Goal: Task Accomplishment & Management: Manage account settings

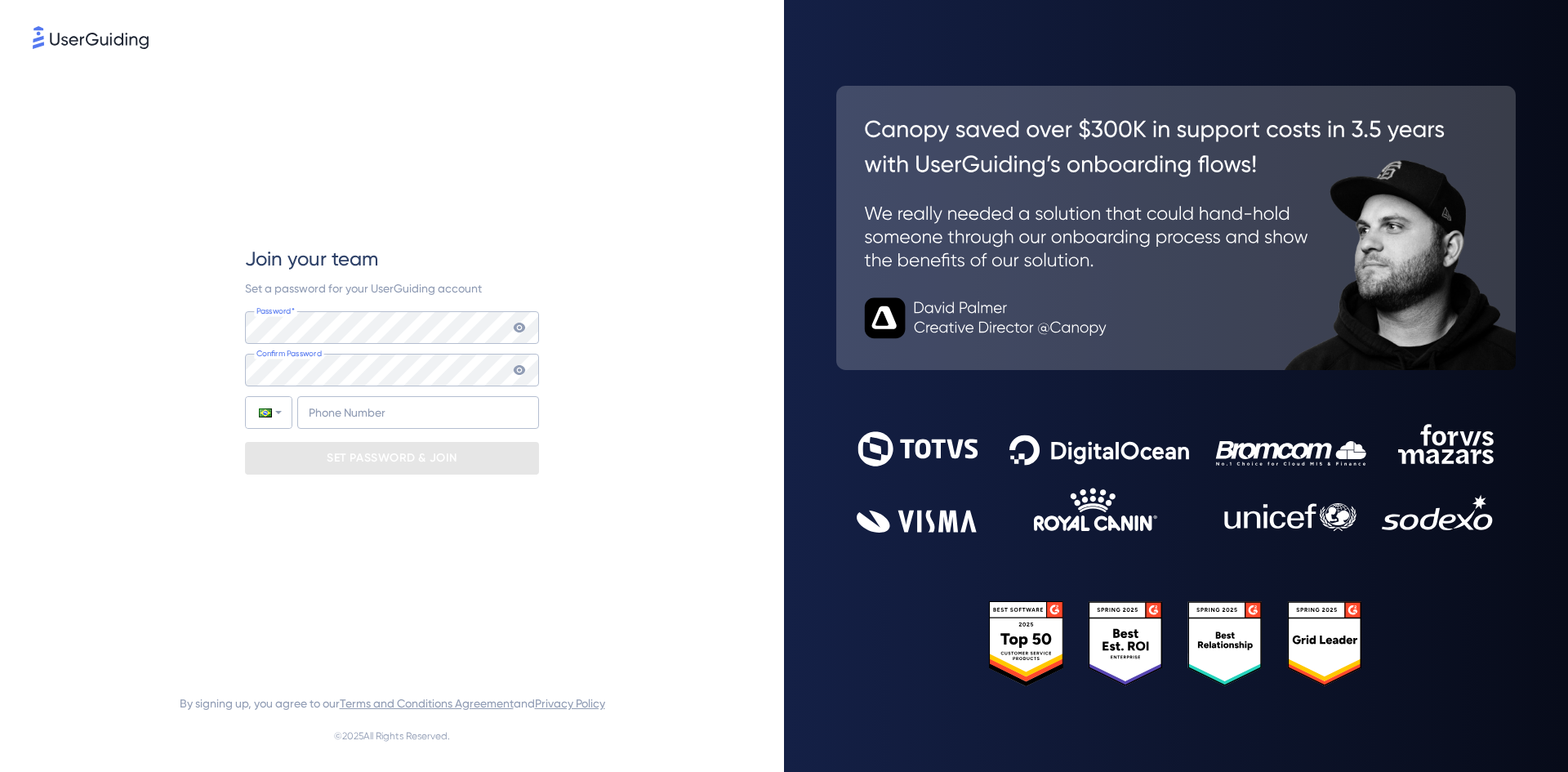
click at [170, 402] on div "Join your team Set a password for your UserGuiding account Password* Your passw…" at bounding box center [392, 359] width 718 height 615
click at [350, 418] on input "+55" at bounding box center [417, 412] width 242 height 32
click at [160, 434] on div "Join your team Set a password for your UserGuiding account Password* Your passw…" at bounding box center [392, 359] width 718 height 615
click at [114, 298] on div "Join your team Set a password for your UserGuiding account Password* Your passw…" at bounding box center [392, 359] width 718 height 615
click at [514, 326] on icon at bounding box center [520, 328] width 13 height 13
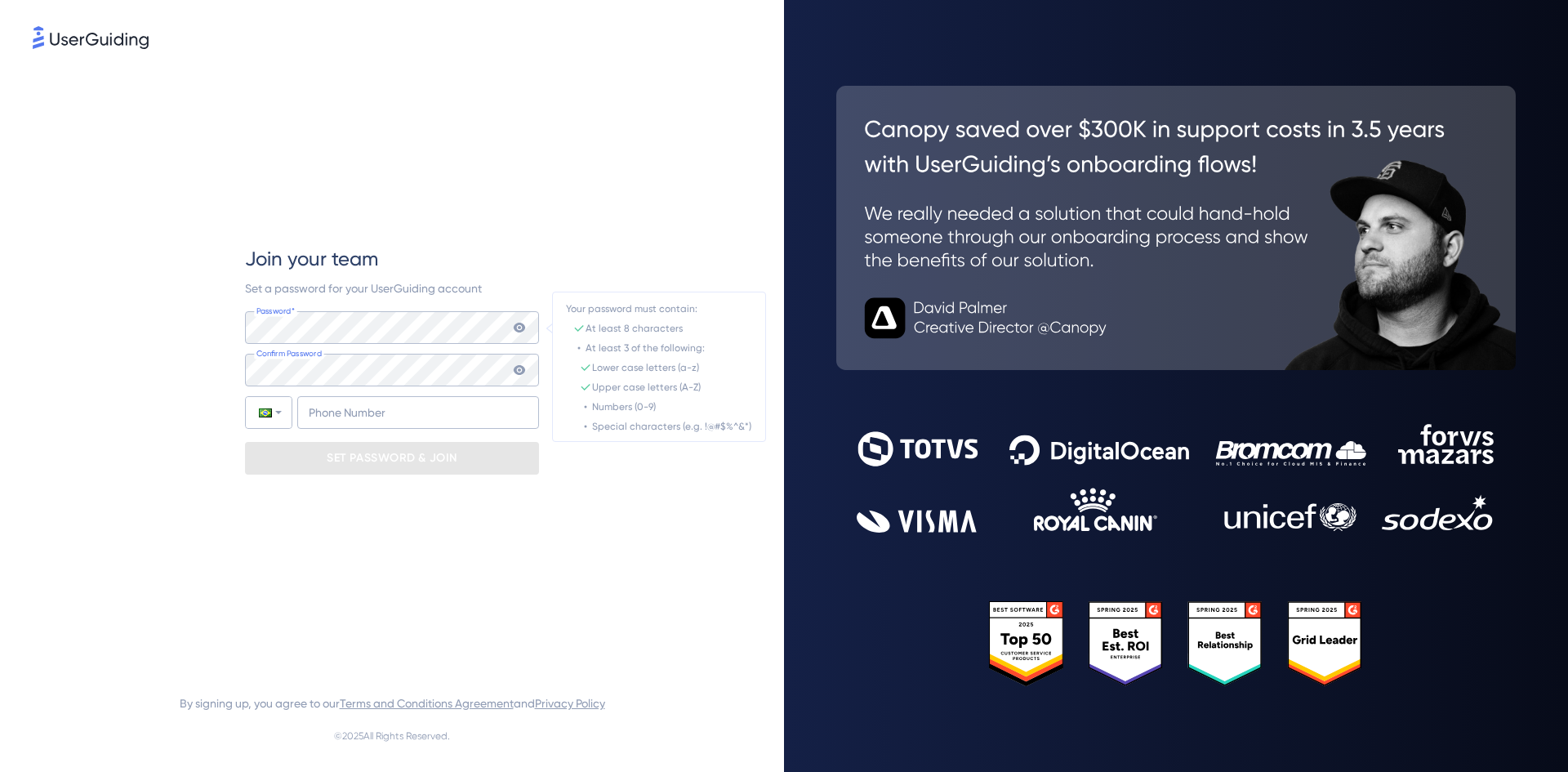
click at [519, 329] on icon at bounding box center [520, 328] width 12 height 10
click at [516, 327] on icon at bounding box center [520, 328] width 12 height 10
click at [220, 311] on div "Join your team Set a password for your UserGuiding account Password* Your passw…" at bounding box center [392, 359] width 718 height 615
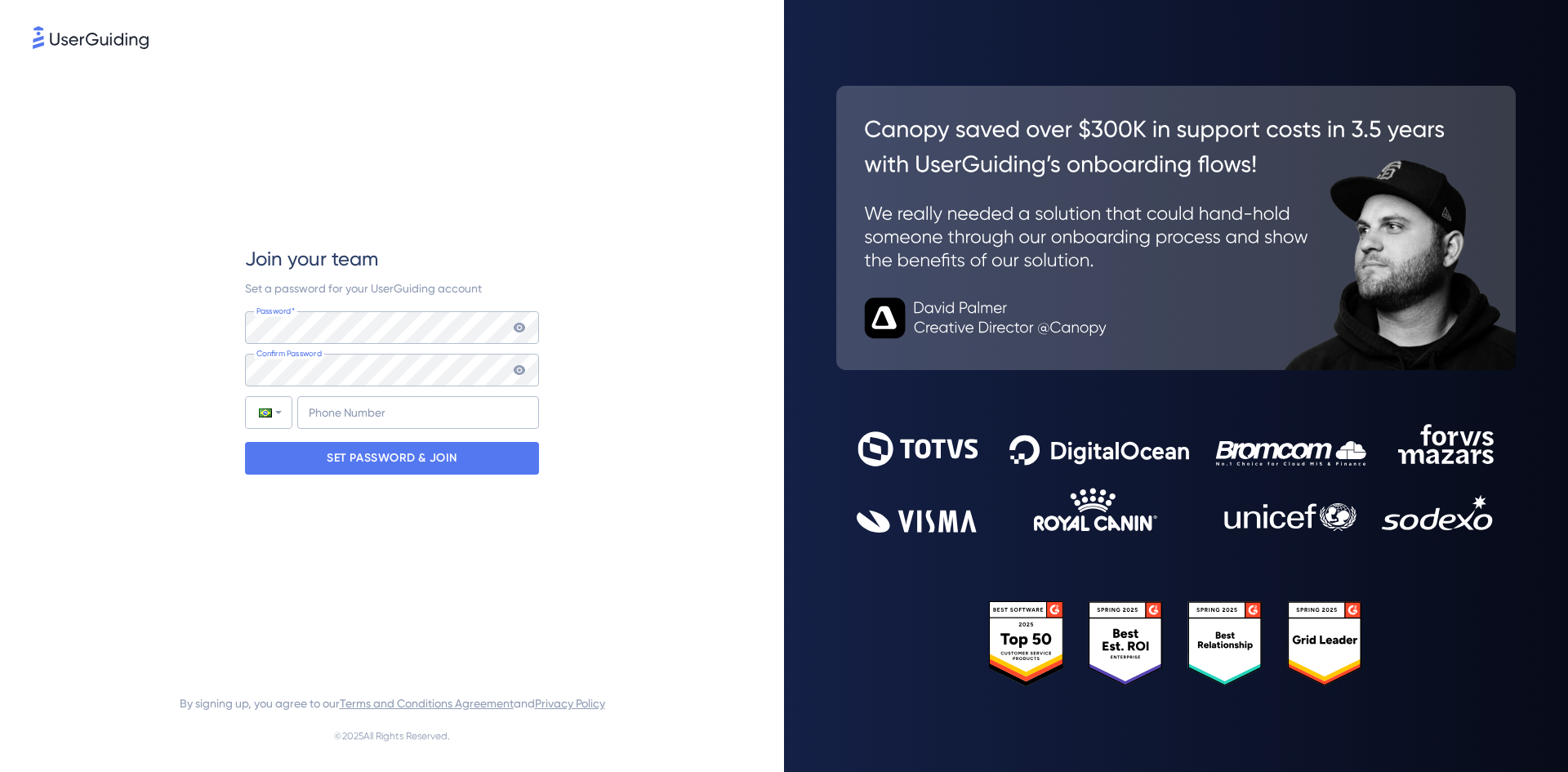
click at [523, 368] on icon at bounding box center [520, 370] width 12 height 10
click at [413, 415] on input "+55" at bounding box center [417, 412] width 242 height 32
click at [463, 411] on input "+55" at bounding box center [417, 412] width 242 height 32
paste input "(11) 48013045"
type input "+55 (11) 48013045"
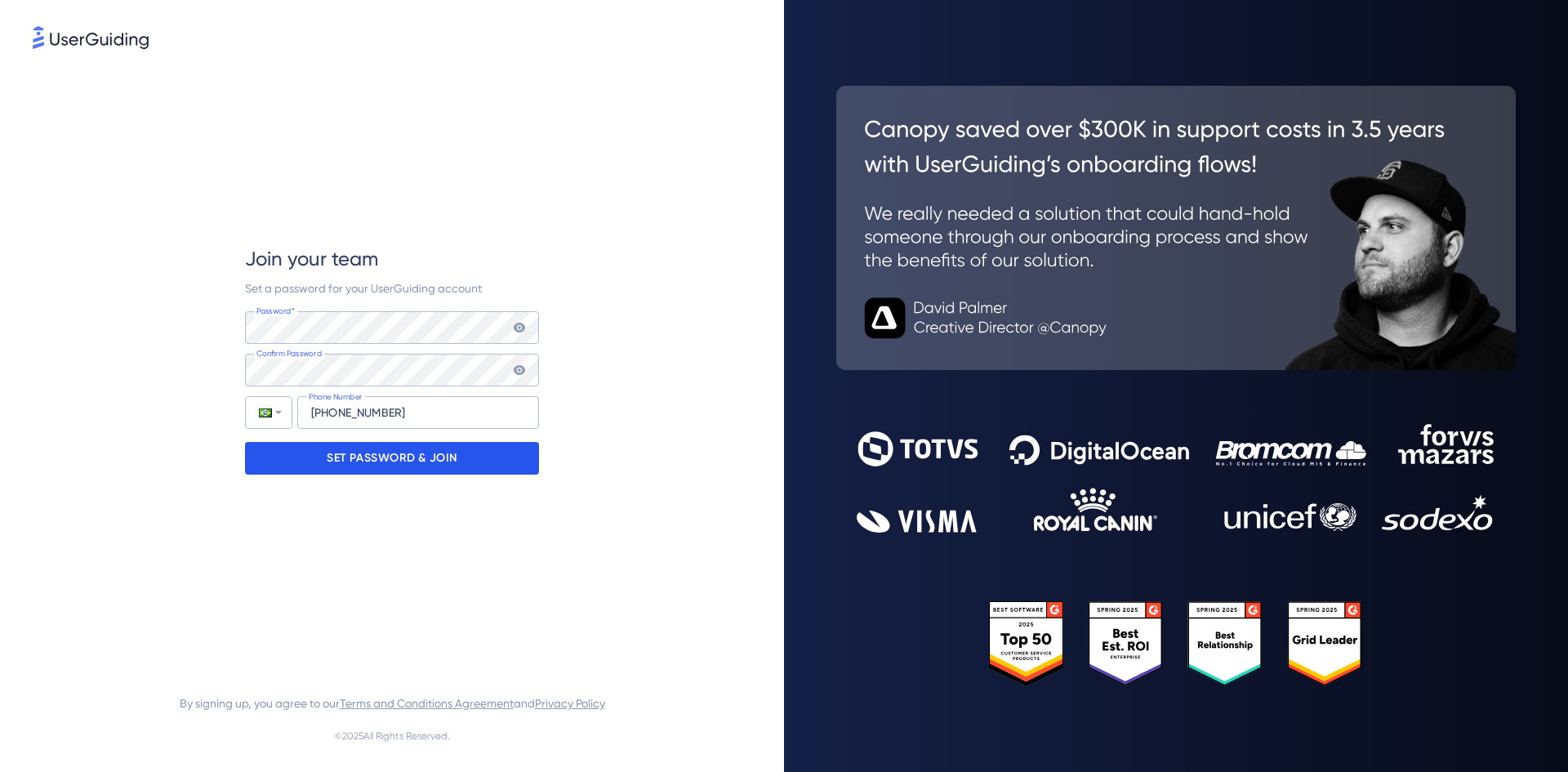
click at [452, 455] on p "SET PASSWORD & JOIN" at bounding box center [392, 458] width 131 height 26
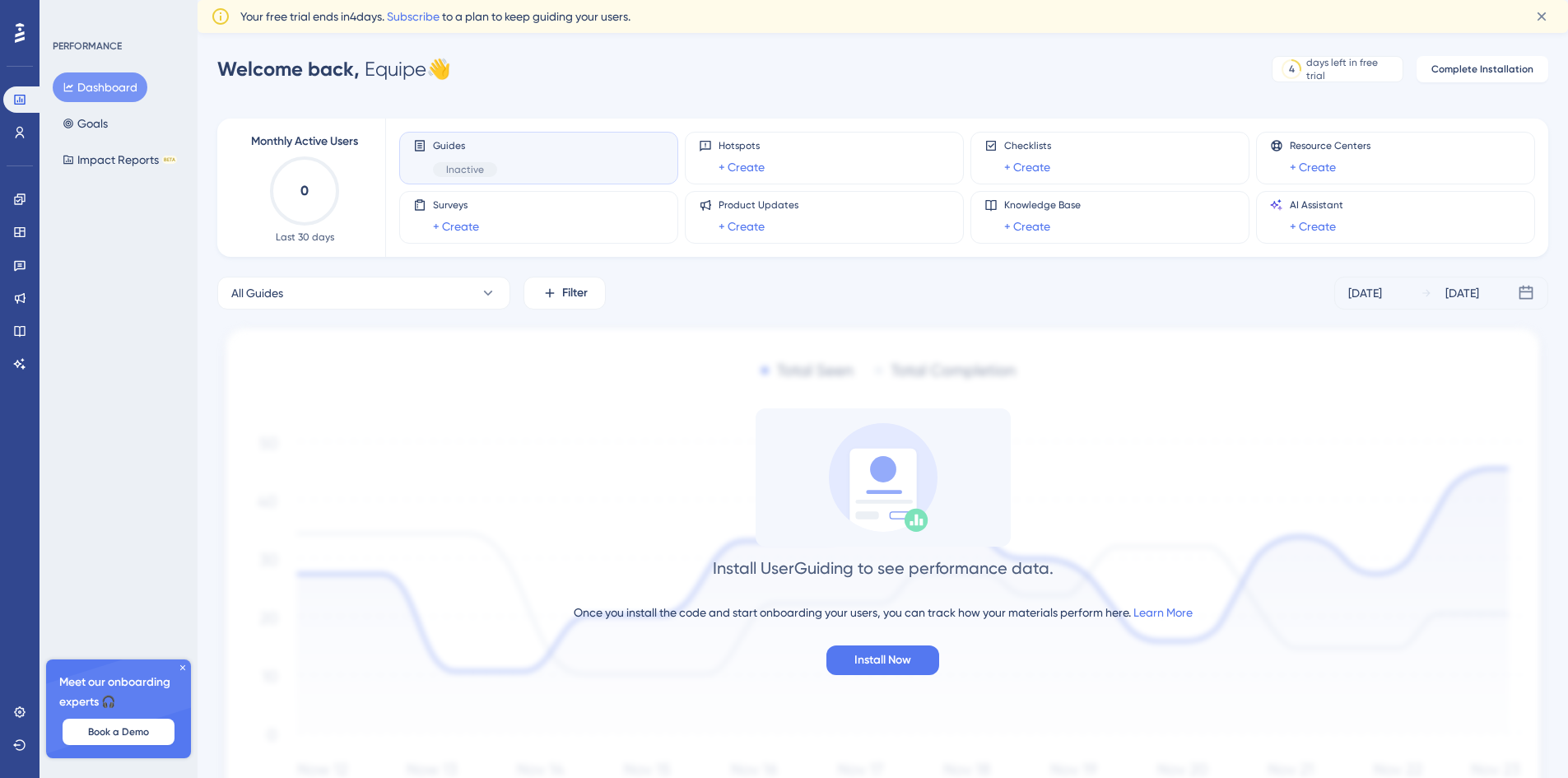
click at [1026, 424] on div "Install UserGuiding to see performance data. Once you install the code and star…" at bounding box center [882, 542] width 1331 height 267
click at [14, 128] on icon at bounding box center [20, 132] width 13 height 13
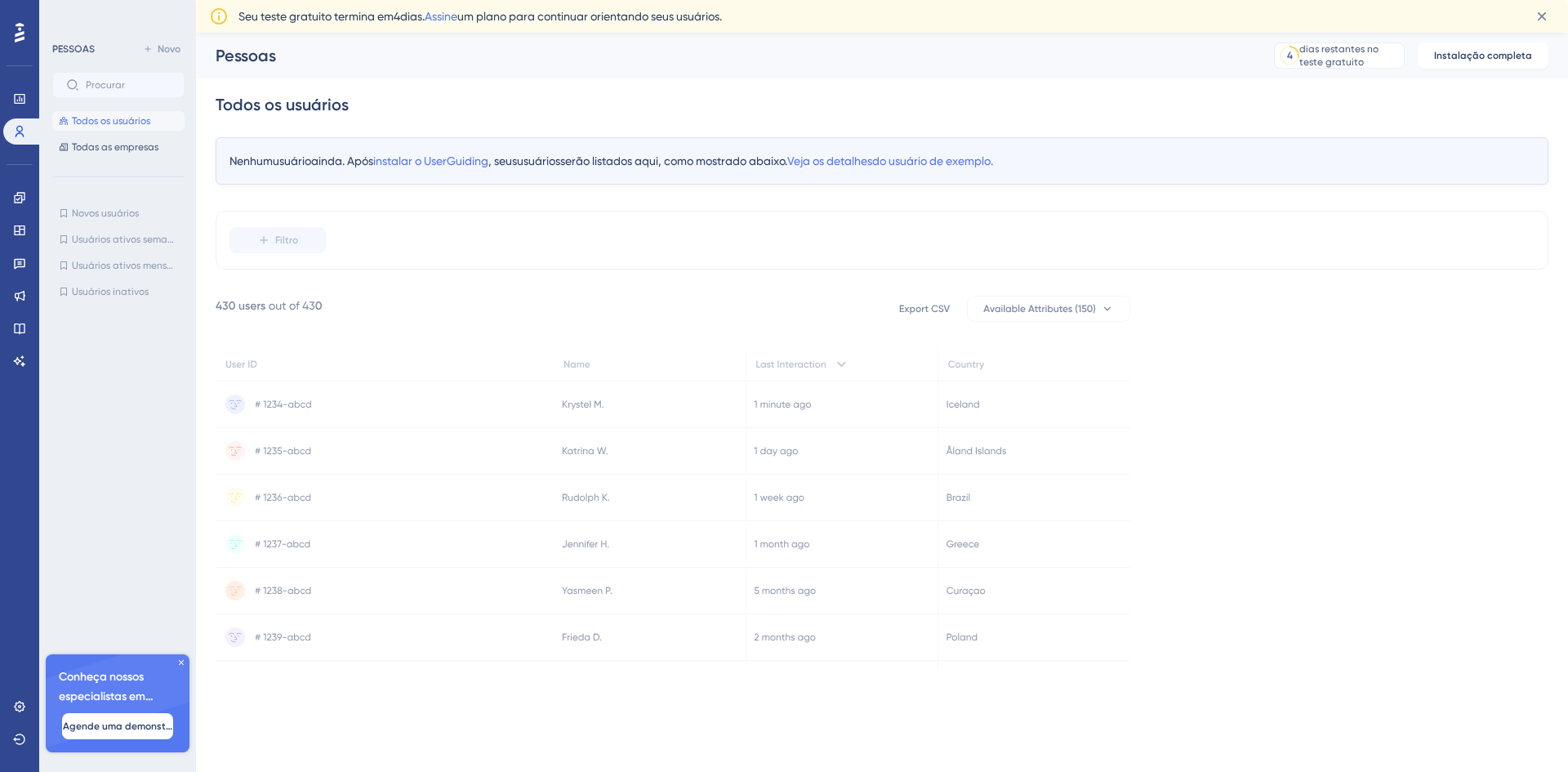
click at [460, 271] on div "Nenhum usuário ainda. Após instalar o UserGuiding , seus usuários serão listado…" at bounding box center [881, 403] width 1333 height 532
click at [17, 99] on icon at bounding box center [20, 99] width 13 height 13
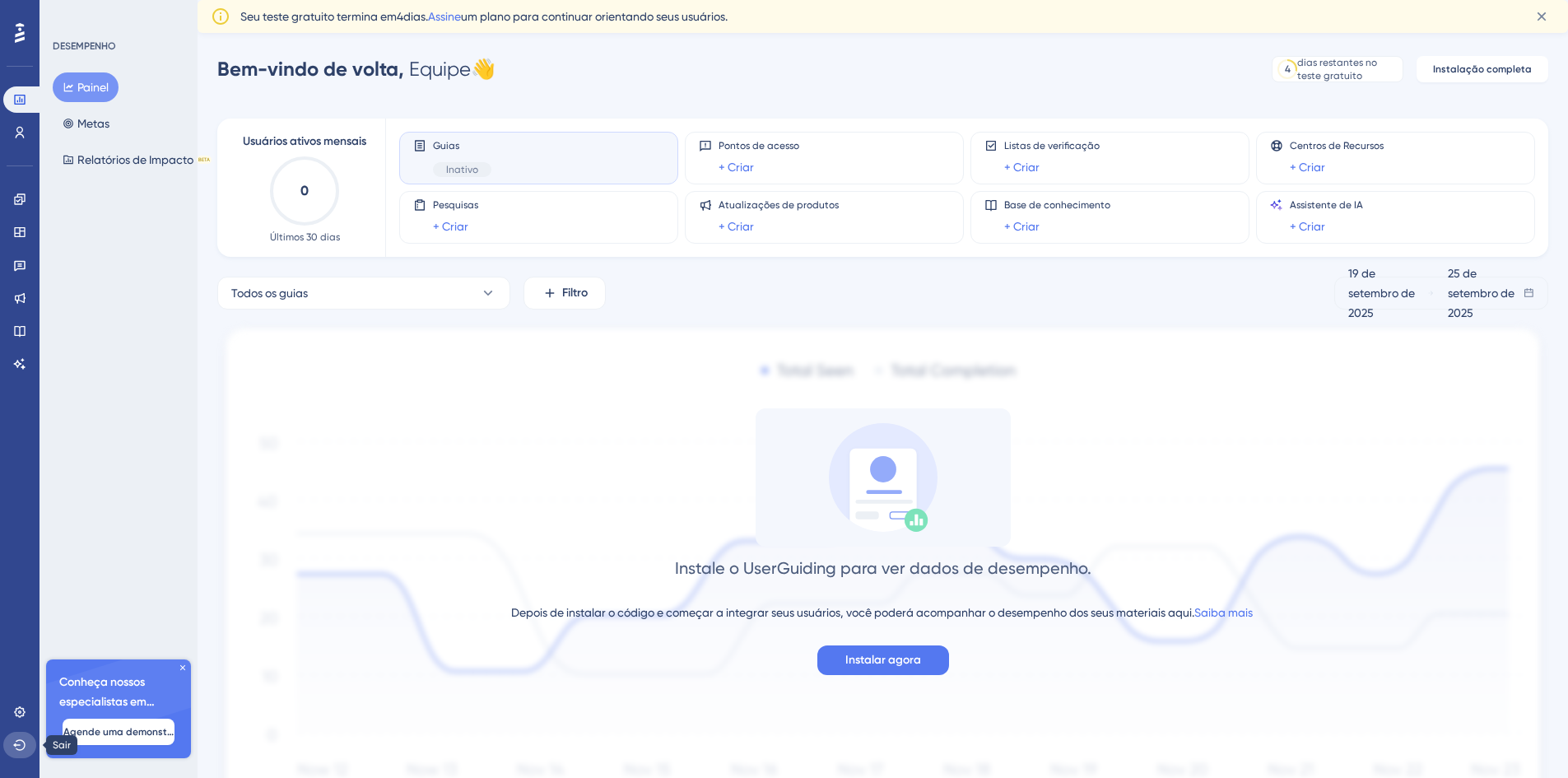
click at [15, 741] on icon at bounding box center [20, 745] width 13 height 13
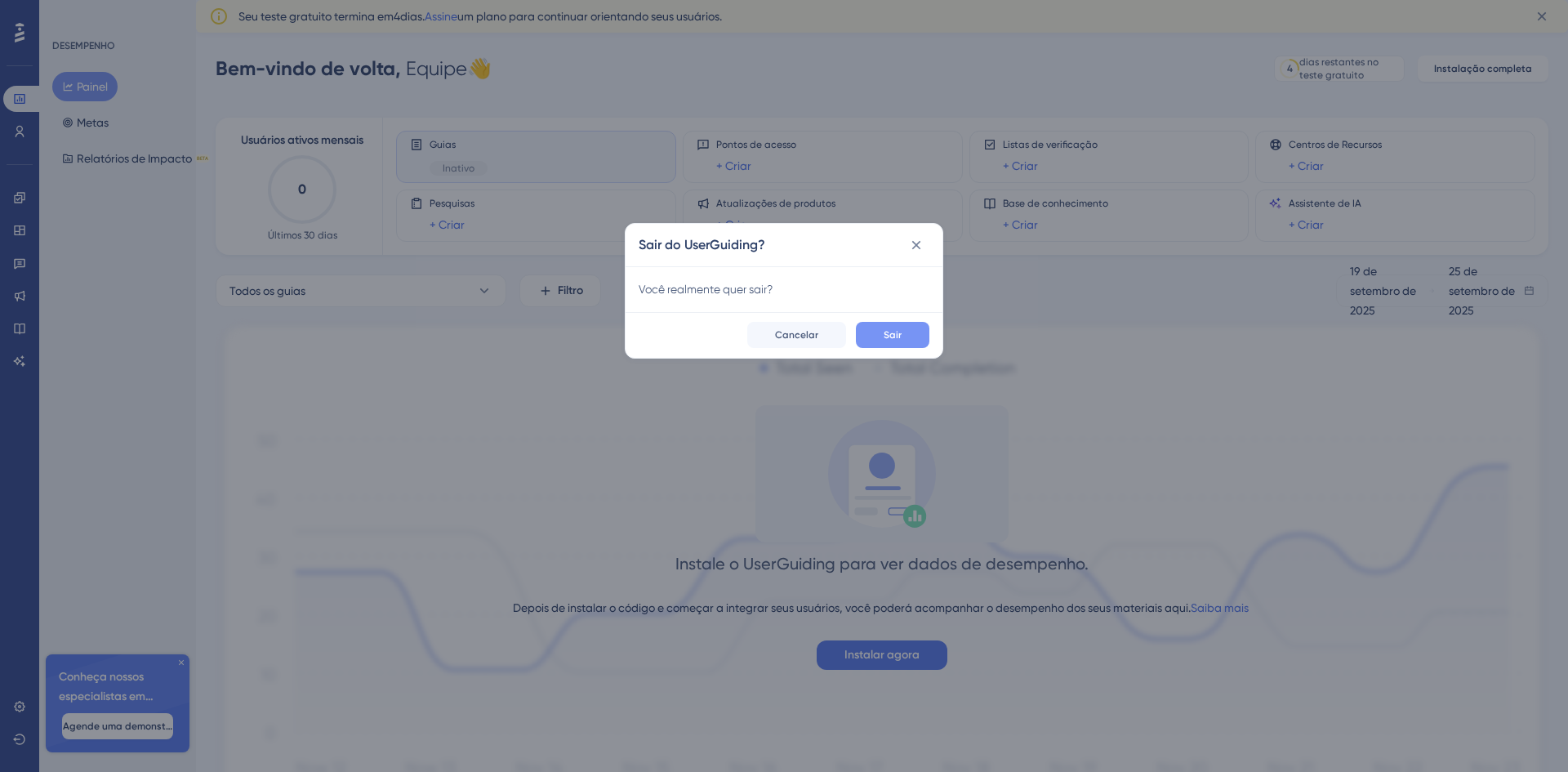
click at [890, 333] on font "Sair" at bounding box center [893, 335] width 18 height 12
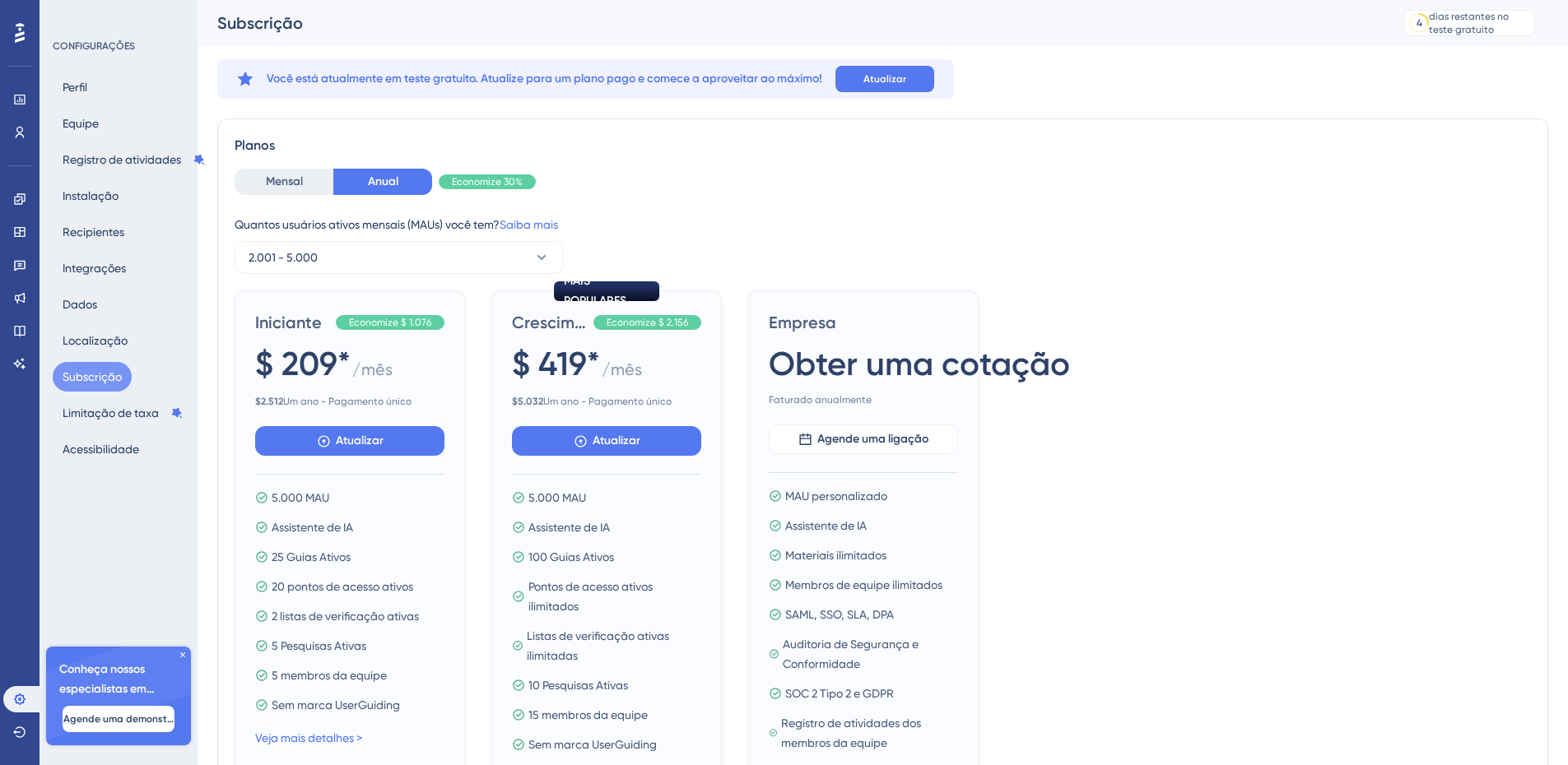
click at [1415, 194] on div "Mensal Anual Economize 30%" at bounding box center [882, 181] width 1296 height 26
